Goal: Communication & Community: Share content

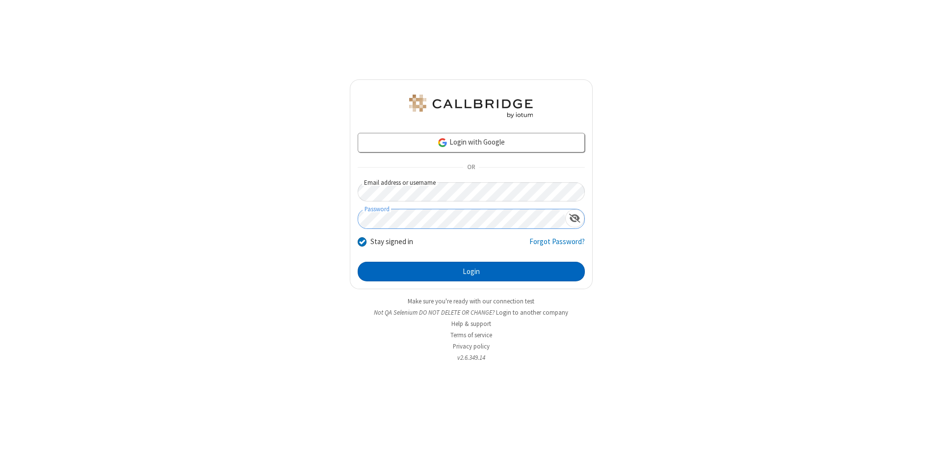
click at [471, 272] on button "Login" at bounding box center [471, 272] width 227 height 20
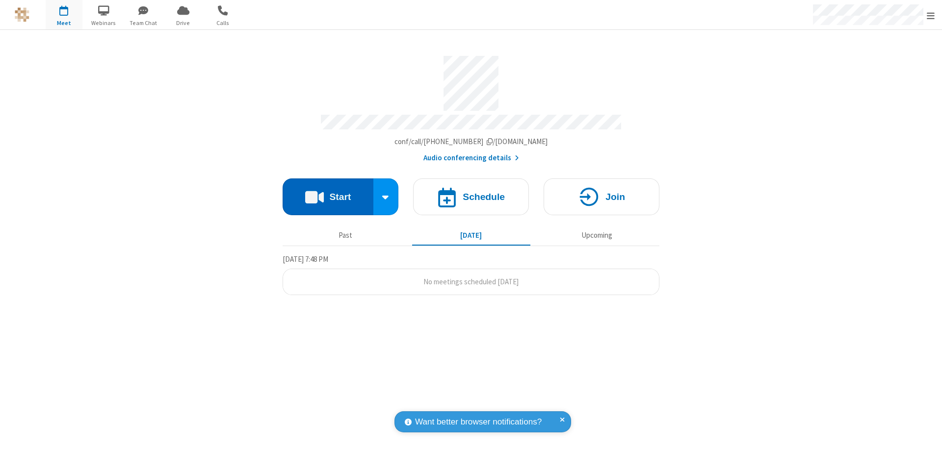
click at [328, 192] on button "Start" at bounding box center [328, 197] width 91 height 37
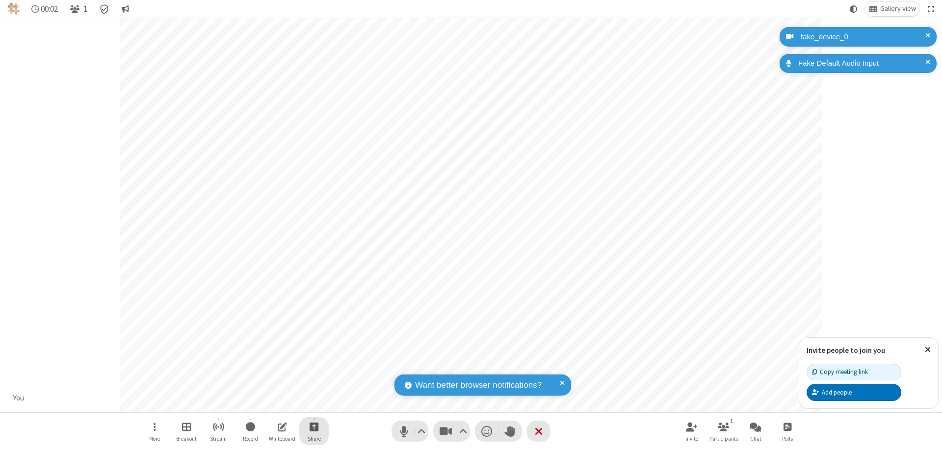
click at [314, 427] on span "Start sharing" at bounding box center [314, 427] width 9 height 12
click at [274, 386] on span "Present files & media" at bounding box center [274, 386] width 11 height 8
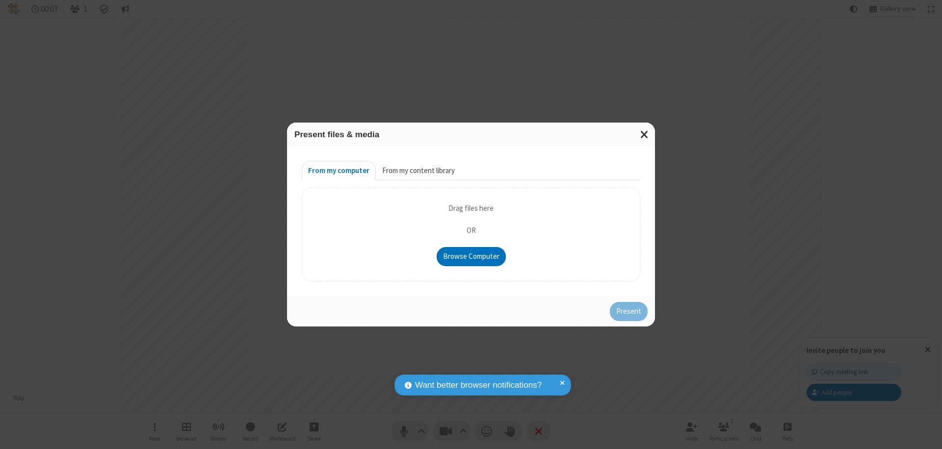
click at [417, 171] on button "From my content library" at bounding box center [418, 171] width 85 height 20
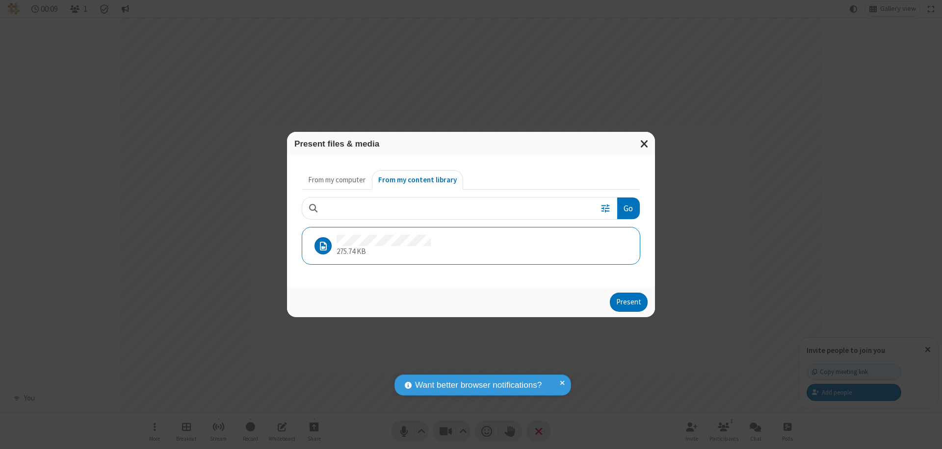
click at [629, 302] on button "Present" at bounding box center [629, 303] width 38 height 20
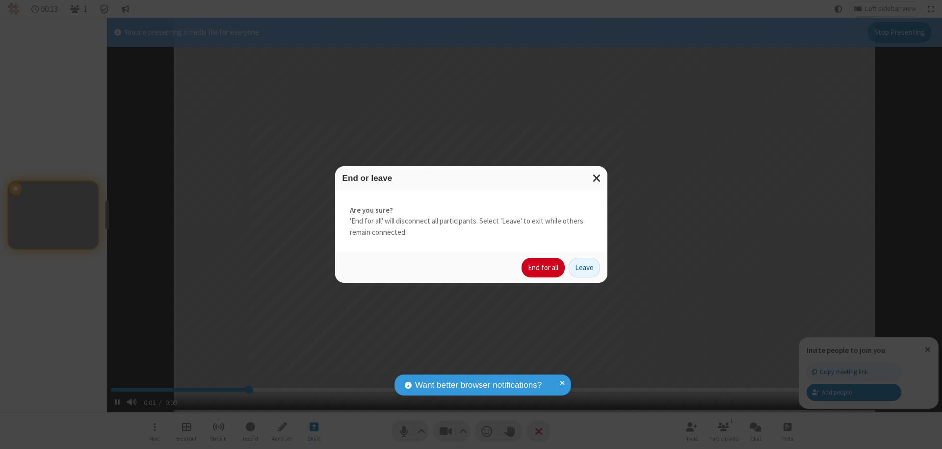
type input "2.552489"
click at [543, 268] on button "End for all" at bounding box center [542, 268] width 43 height 20
